Goal: Task Accomplishment & Management: Use online tool/utility

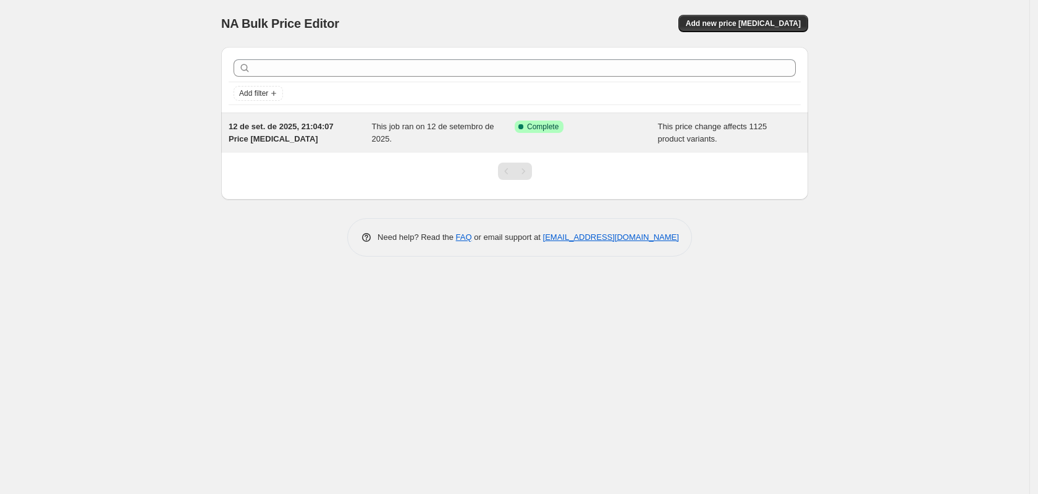
click at [654, 127] on div "Success Complete Complete" at bounding box center [586, 132] width 143 height 25
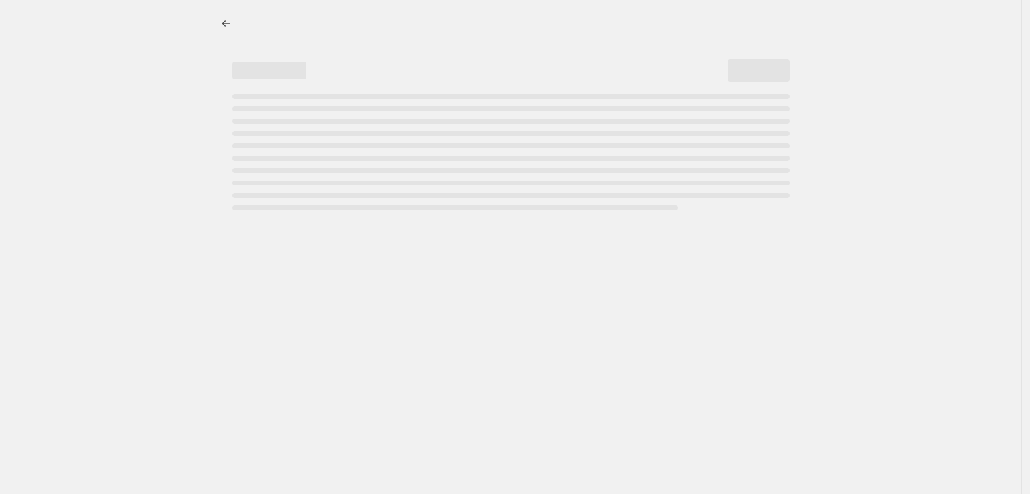
select select "pcap"
select select "no_change"
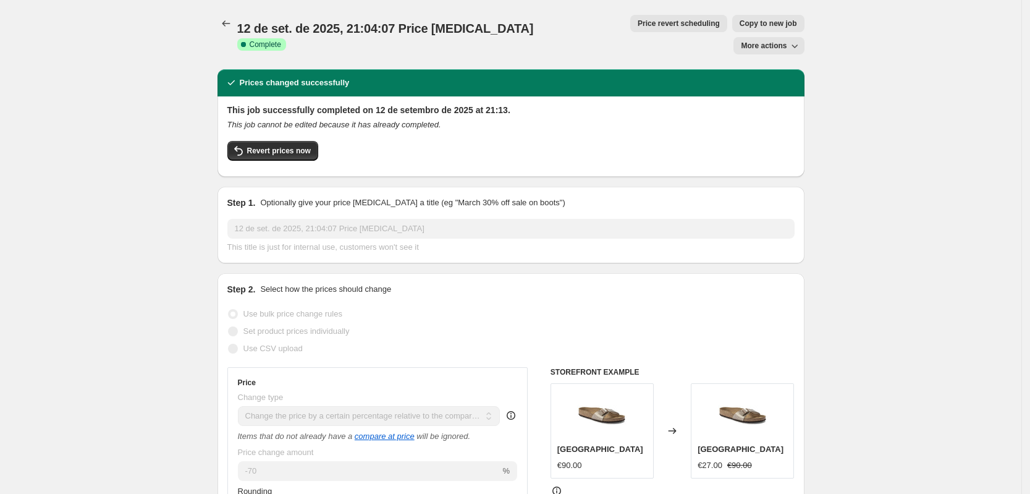
click at [682, 12] on div "12 de set. de 2025, 21:04:07 Price [MEDICAL_DATA]. This page is ready 12 de set…" at bounding box center [510, 34] width 587 height 69
click at [740, 22] on span "Copy to new job" at bounding box center [768, 24] width 57 height 10
select select "pcap"
select select "no_change"
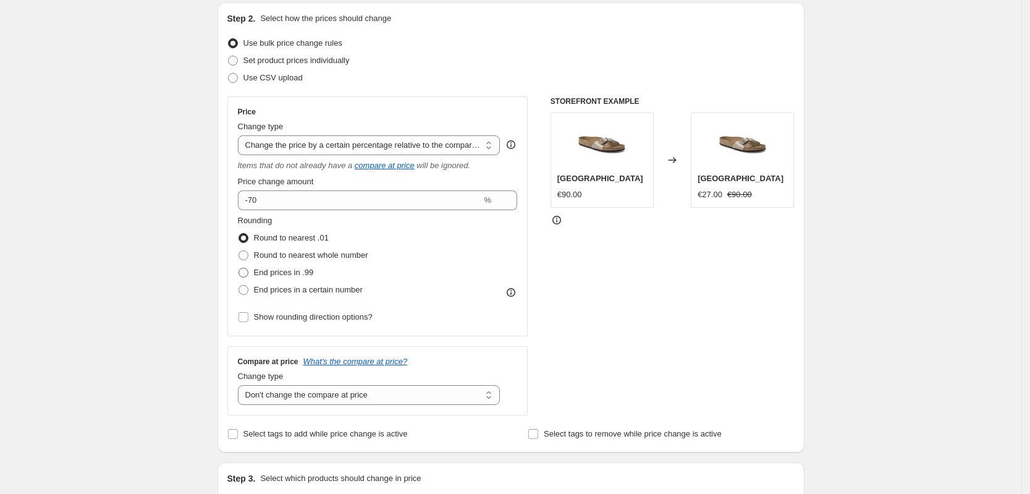
scroll to position [154, 0]
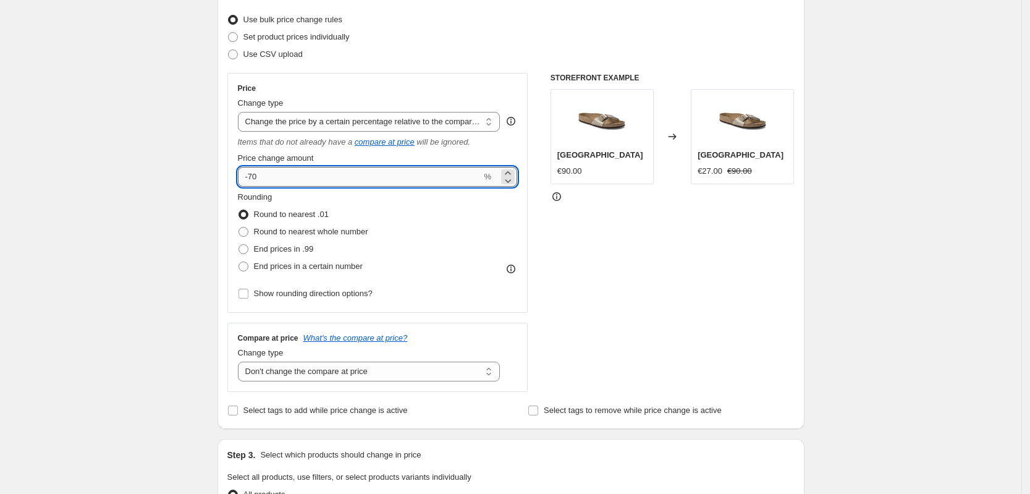
click at [297, 180] on input "-70" at bounding box center [360, 177] width 244 height 20
type input "-7"
type input "-60"
click at [614, 273] on div "STOREFRONT EXAMPLE [GEOGRAPHIC_DATA] €90.00 Changed to [GEOGRAPHIC_DATA] €27.00…" at bounding box center [673, 232] width 244 height 319
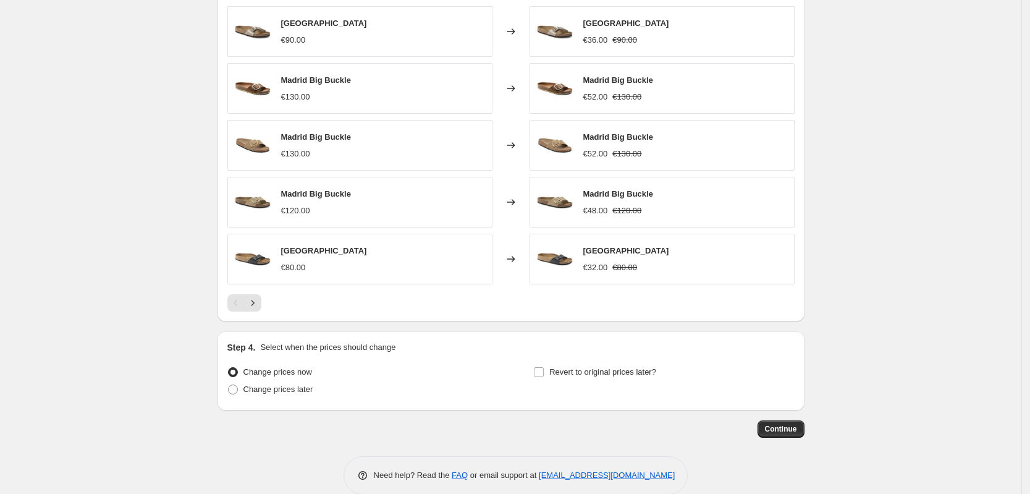
scroll to position [758, 0]
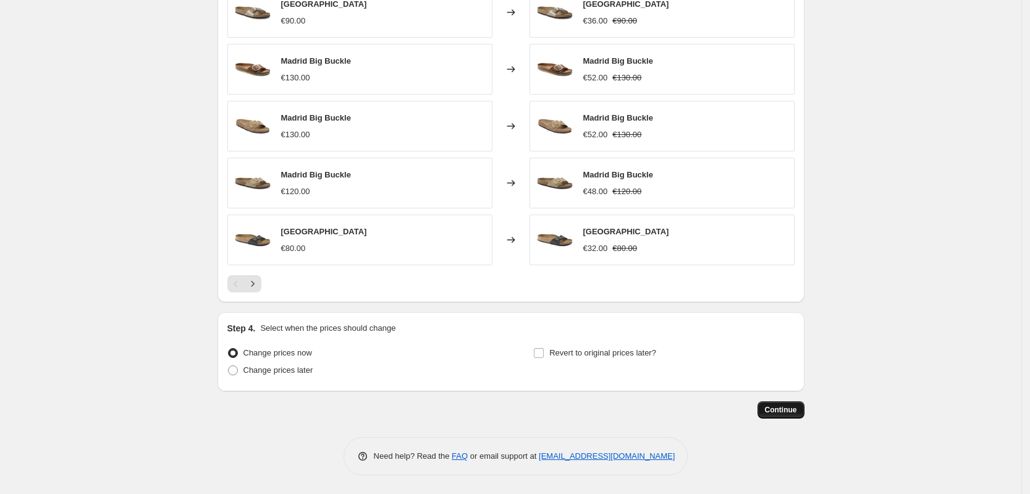
click at [792, 404] on button "Continue" at bounding box center [781, 409] width 47 height 17
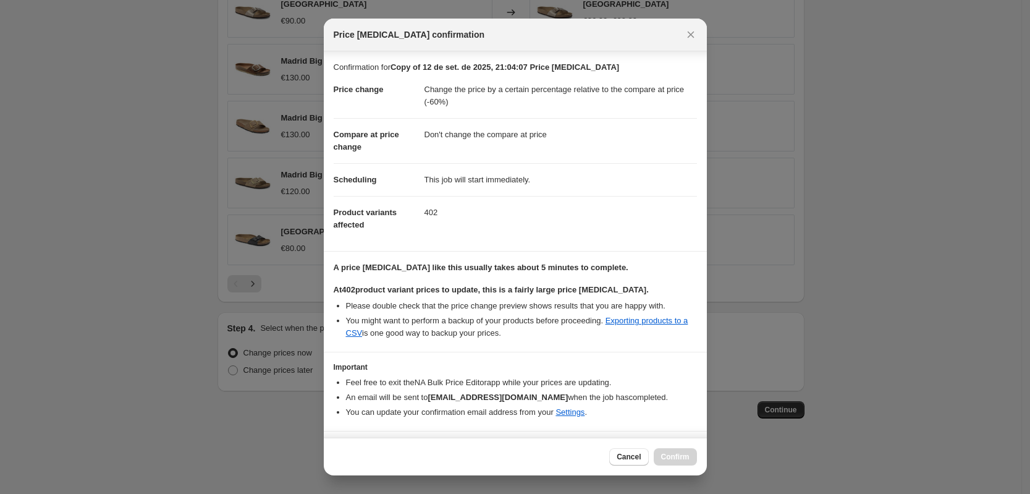
scroll to position [31, 0]
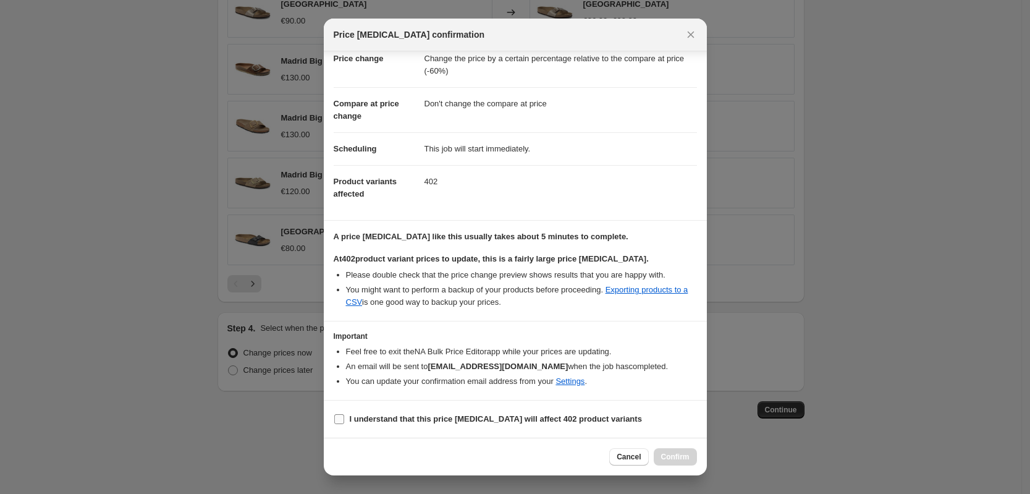
click at [373, 414] on b "I understand that this price [MEDICAL_DATA] will affect 402 product variants" at bounding box center [496, 418] width 292 height 9
click at [344, 414] on input "I understand that this price [MEDICAL_DATA] will affect 402 product variants" at bounding box center [339, 419] width 10 height 10
checkbox input "true"
click at [673, 455] on span "Confirm" at bounding box center [675, 457] width 28 height 10
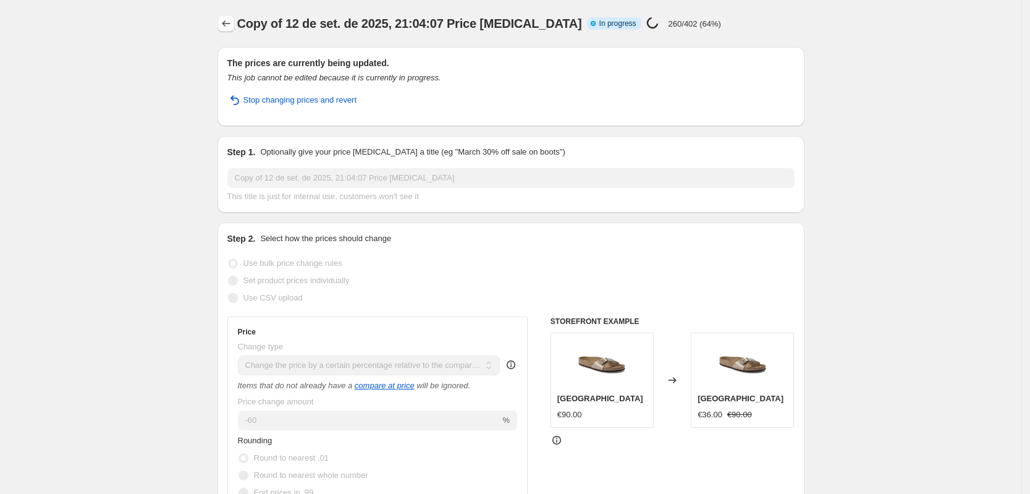
click at [231, 19] on icon "Price change jobs" at bounding box center [226, 23] width 12 height 12
